Goal: Ask a question

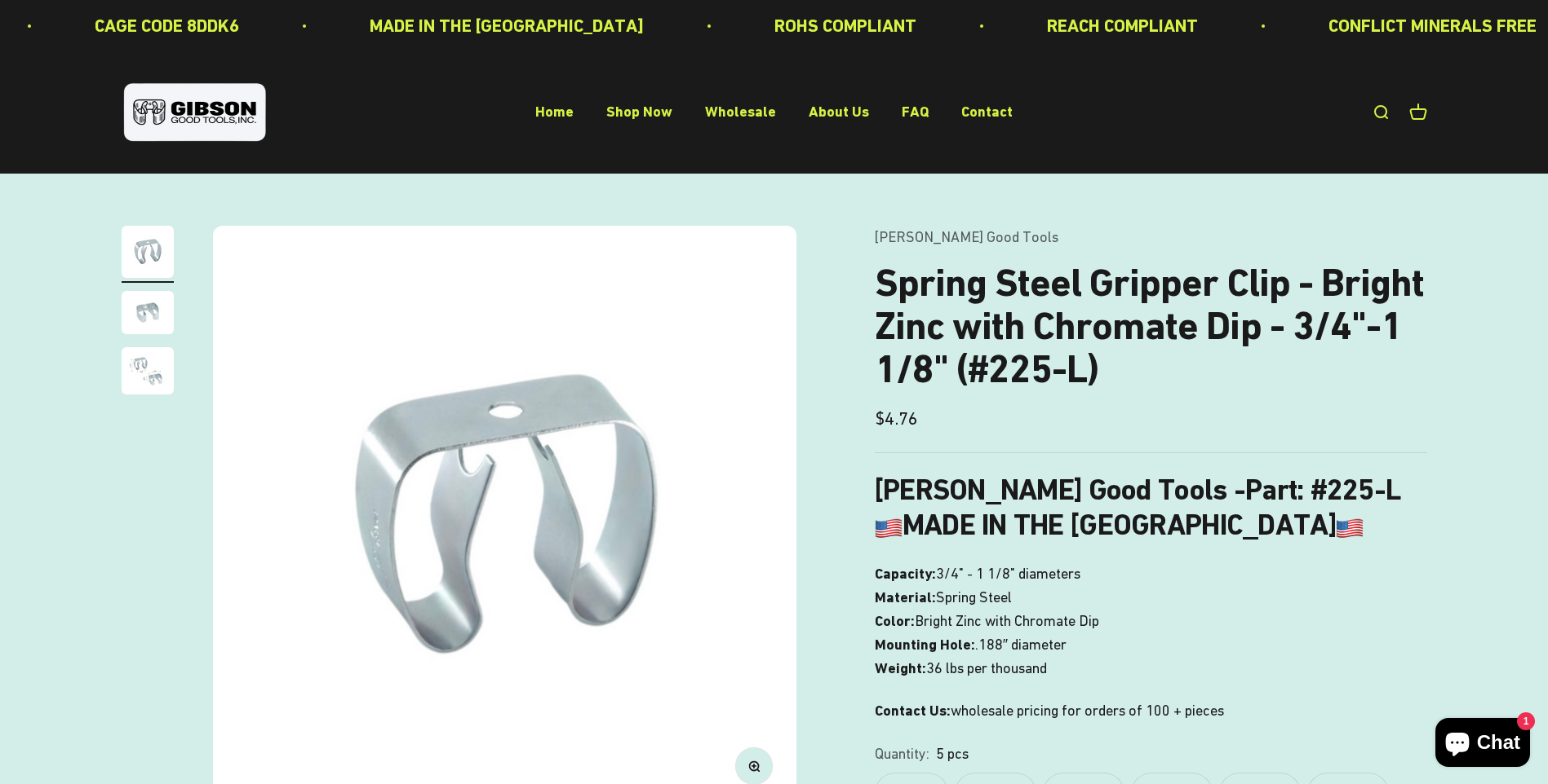
click at [154, 323] on img "Go to item 2" at bounding box center [148, 313] width 53 height 44
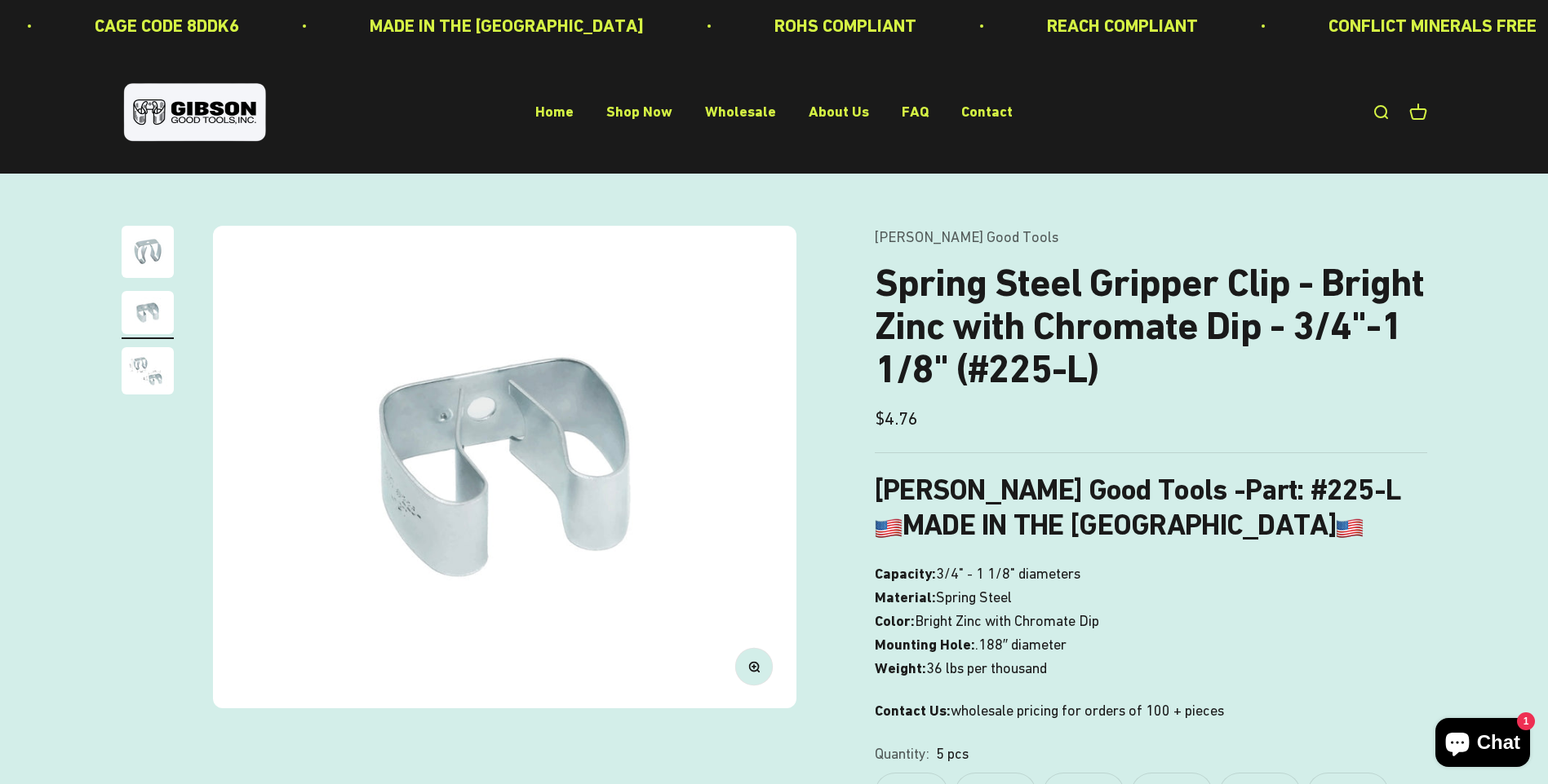
click at [156, 366] on img "Go to item 3" at bounding box center [148, 371] width 53 height 48
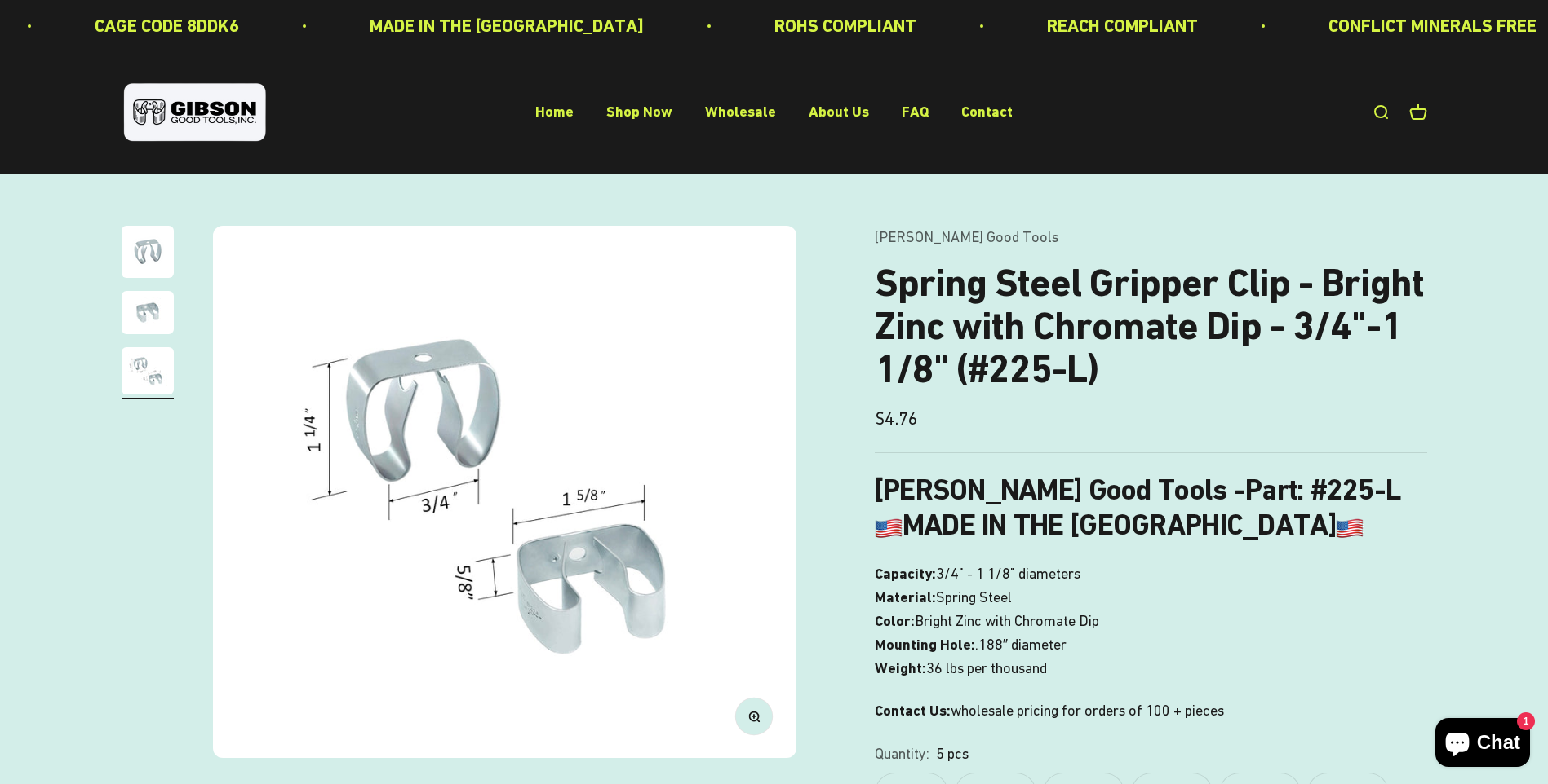
click at [1469, 742] on icon "Chat window" at bounding box center [1457, 745] width 24 height 24
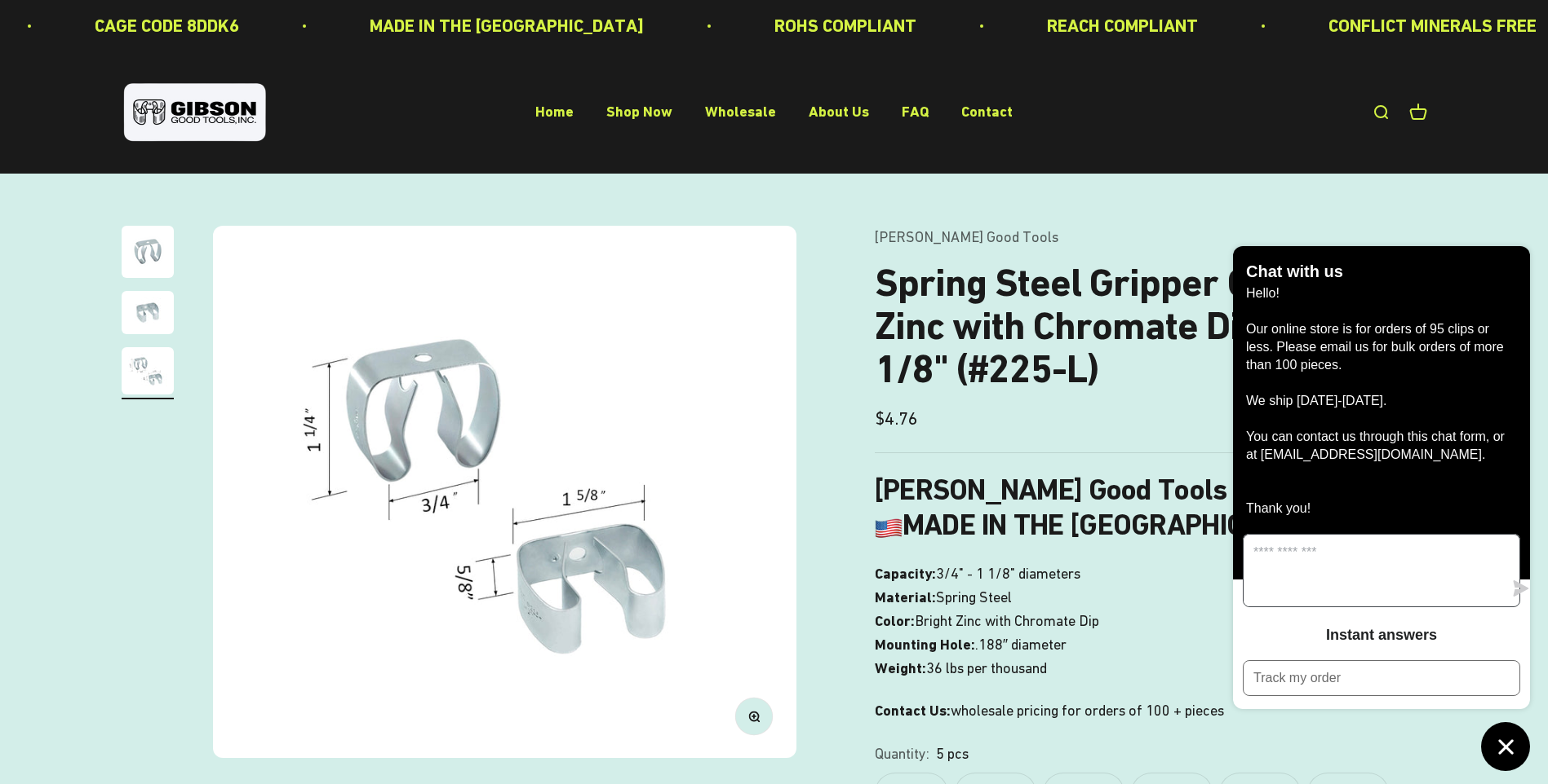
click at [1349, 582] on textarea "Message us" at bounding box center [1373, 571] width 260 height 71
type textarea "**"
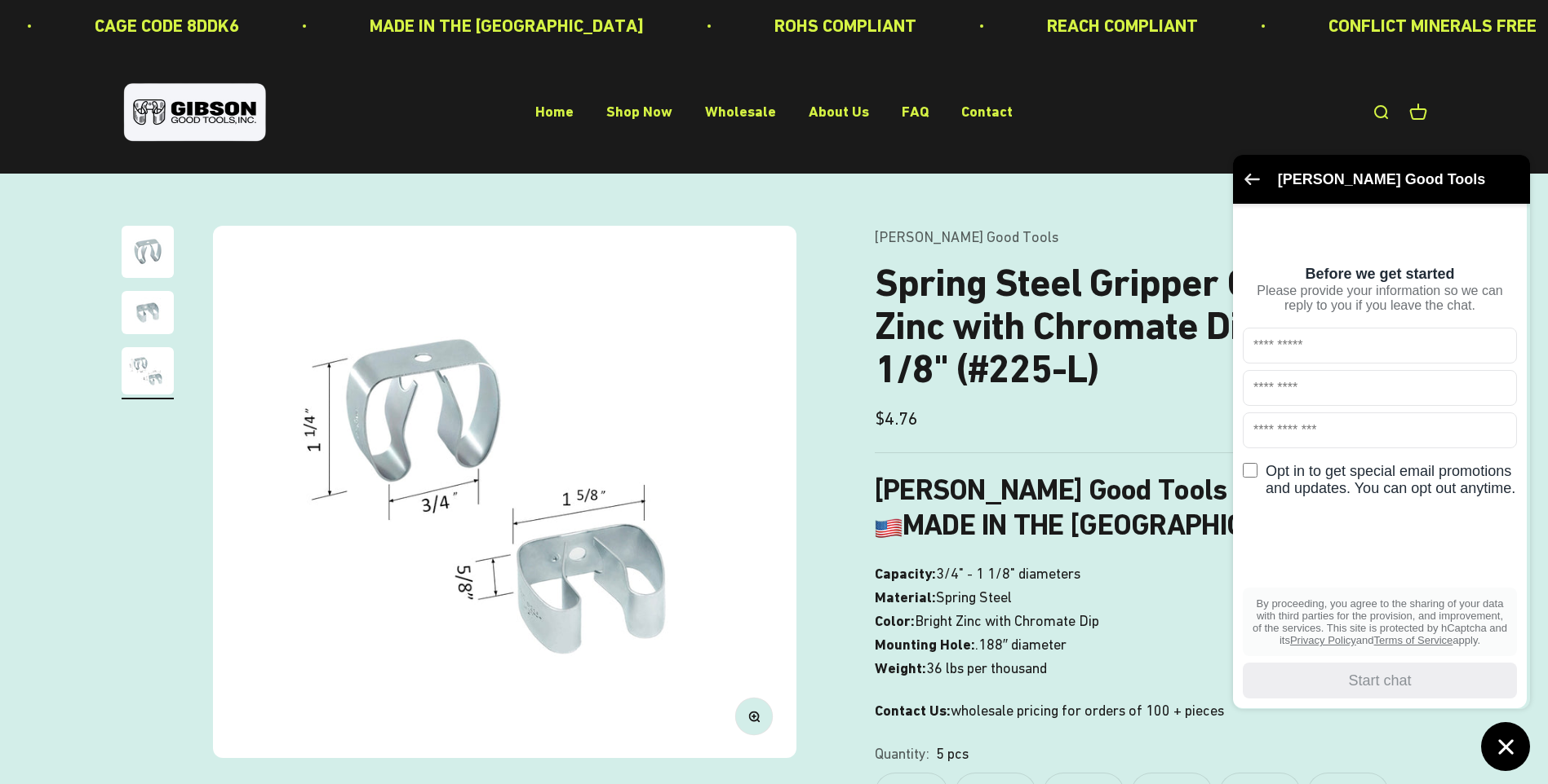
click at [1250, 179] on icon "Go back to the main screen" at bounding box center [1252, 179] width 16 height 12
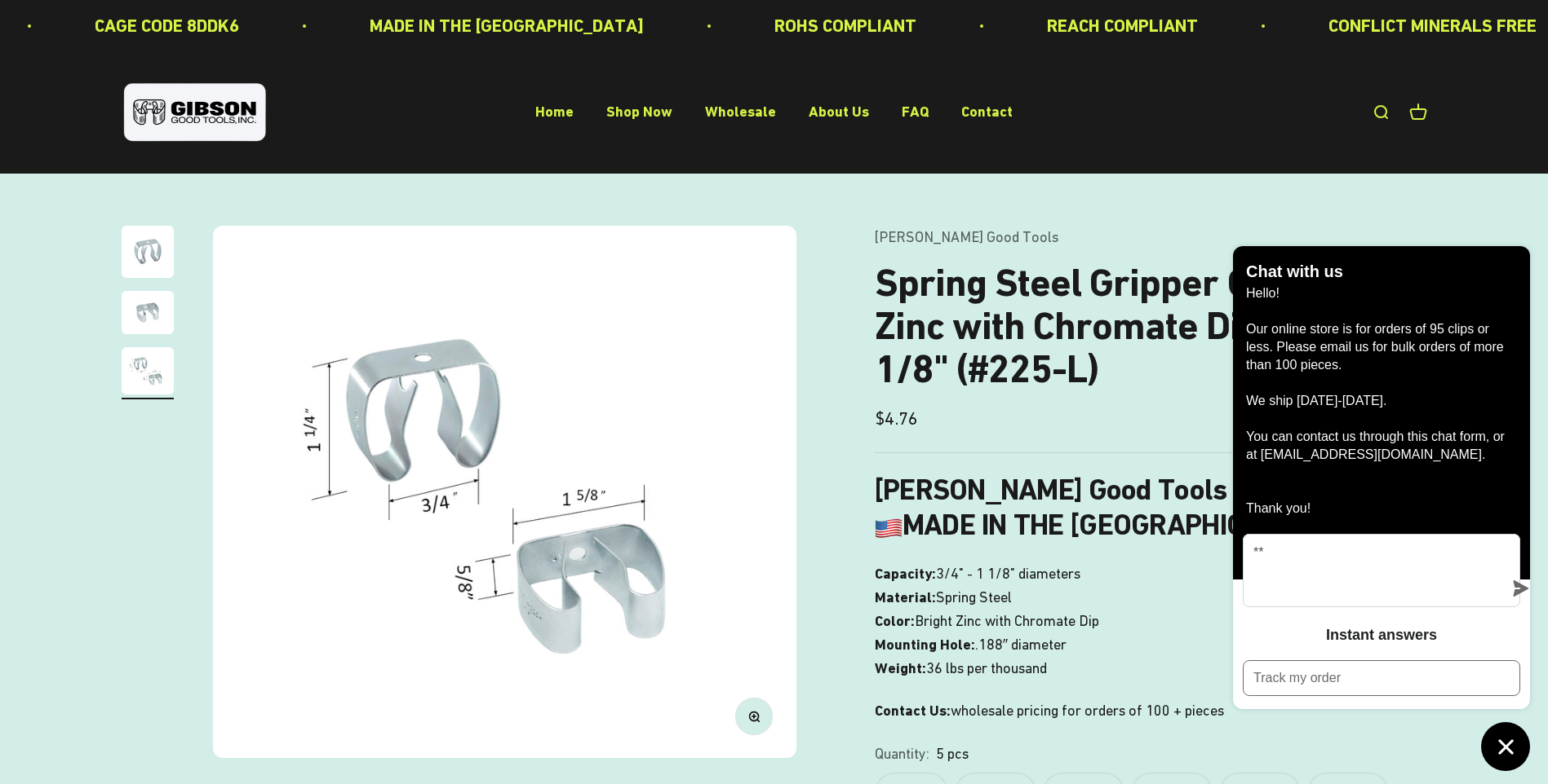
drag, startPoint x: 1263, startPoint y: 345, endPoint x: 1416, endPoint y: 474, distance: 200.1
click at [1416, 474] on p "Hello! Our online store is for orders of 95 clips or less. Please email us for …" at bounding box center [1380, 400] width 271 height 233
drag, startPoint x: 1416, startPoint y: 474, endPoint x: 1373, endPoint y: 311, distance: 168.6
click at [1388, 306] on p "Hello! Our online store is for orders of 95 clips or less. Please email us for …" at bounding box center [1380, 400] width 271 height 233
drag, startPoint x: 1256, startPoint y: 318, endPoint x: 1385, endPoint y: 489, distance: 214.2
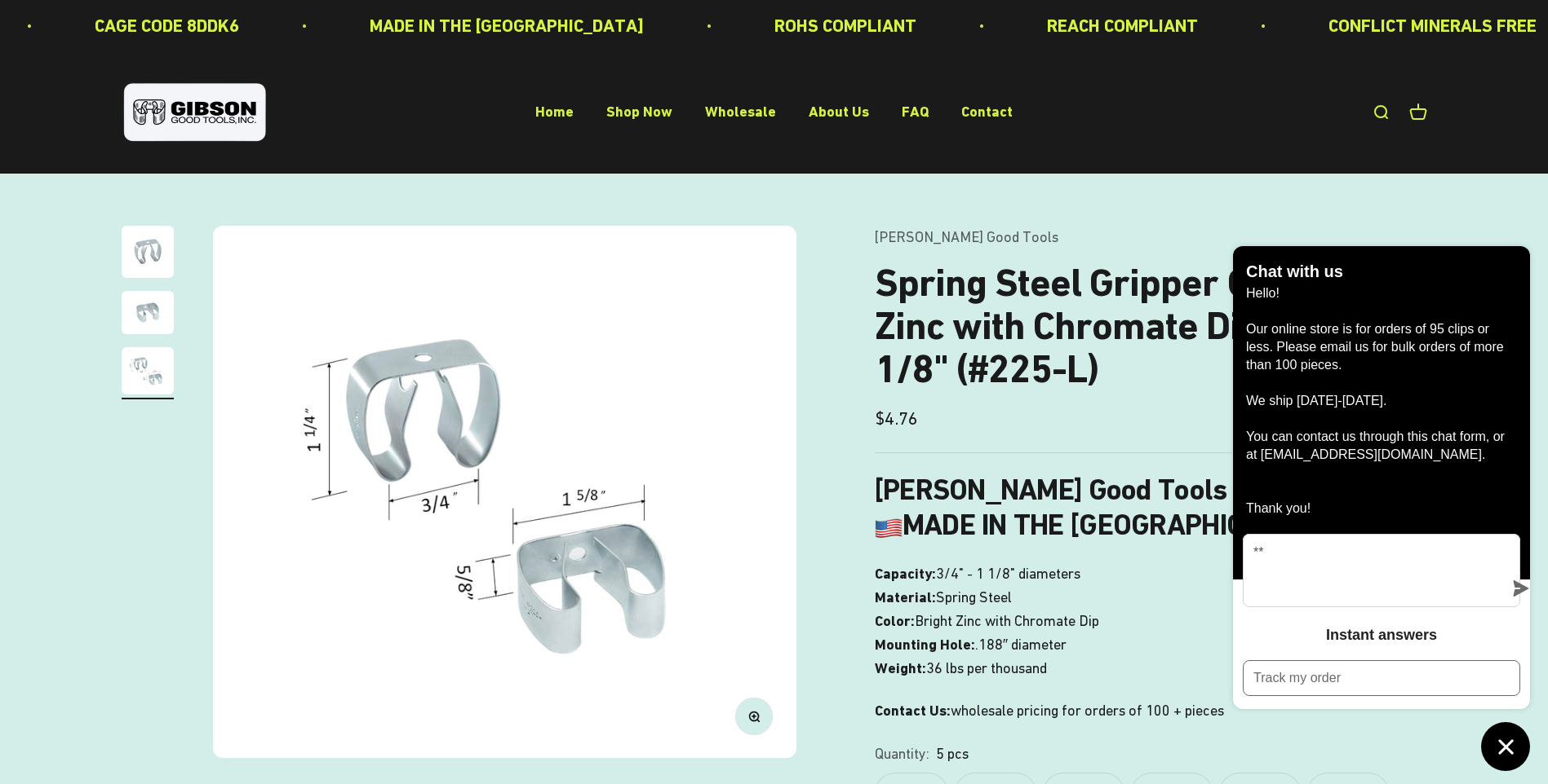
click at [1385, 489] on p "Hello! Our online store is for orders of 95 clips or less. Please email us for …" at bounding box center [1380, 400] width 271 height 233
